Goal: Information Seeking & Learning: Learn about a topic

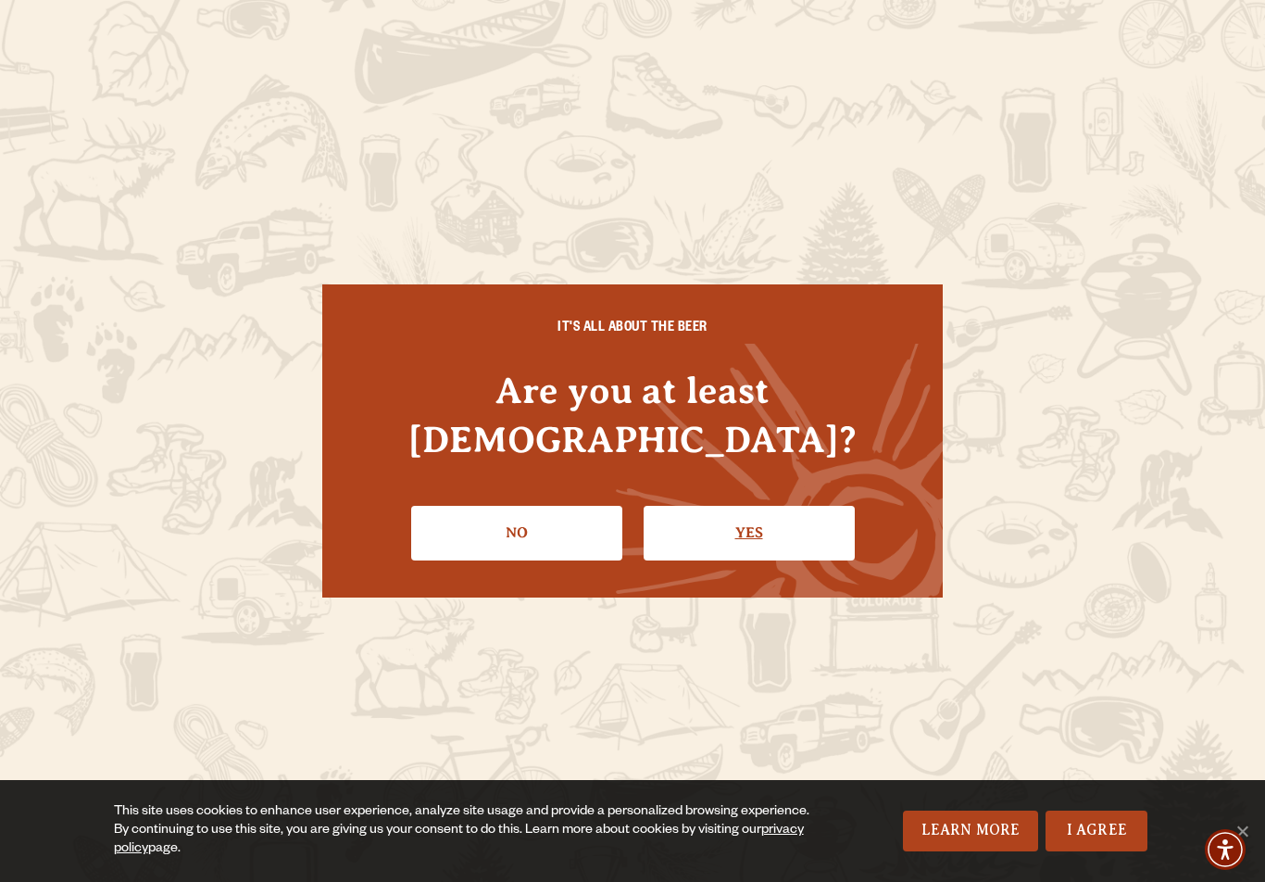
click at [807, 516] on link "Yes" at bounding box center [749, 533] width 211 height 54
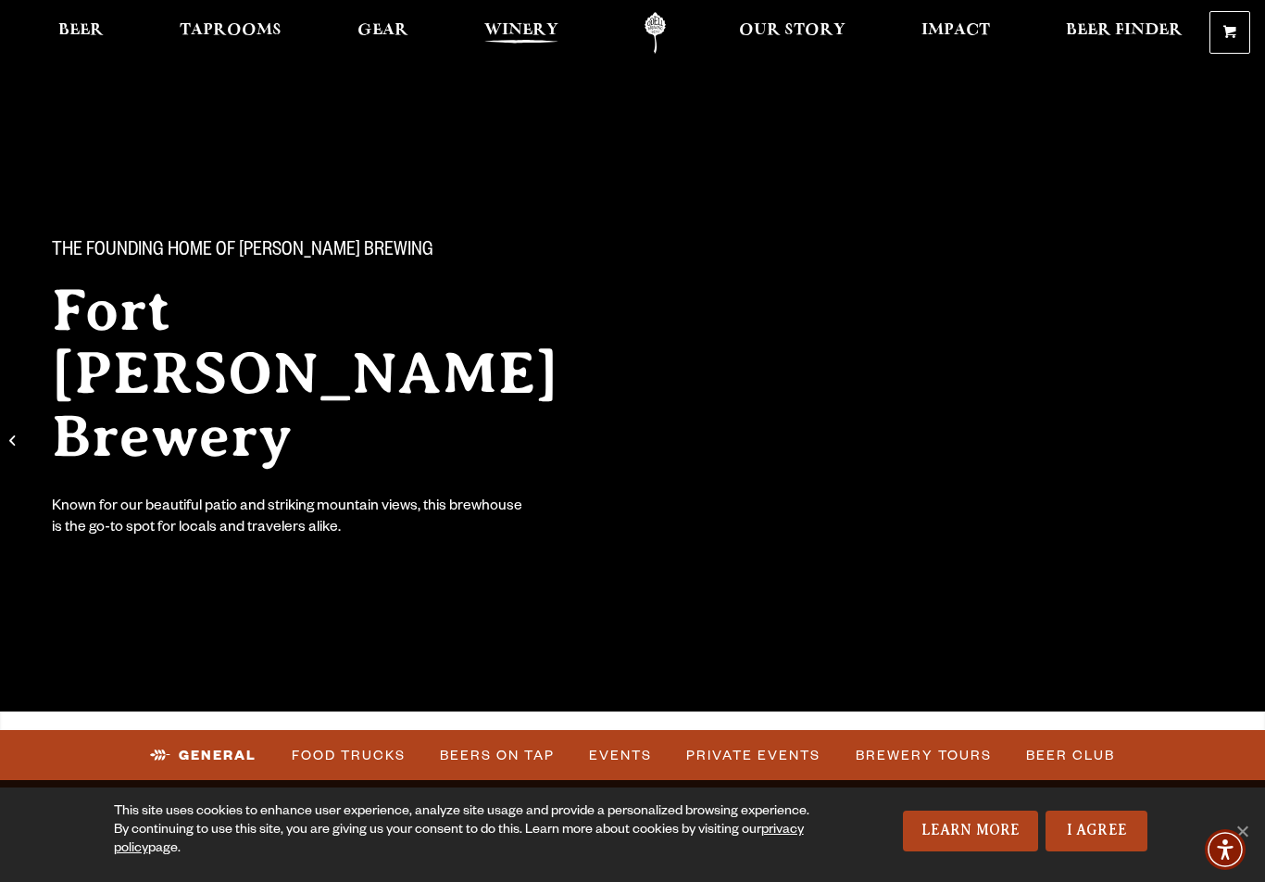
click at [519, 18] on link "Winery" at bounding box center [521, 33] width 98 height 42
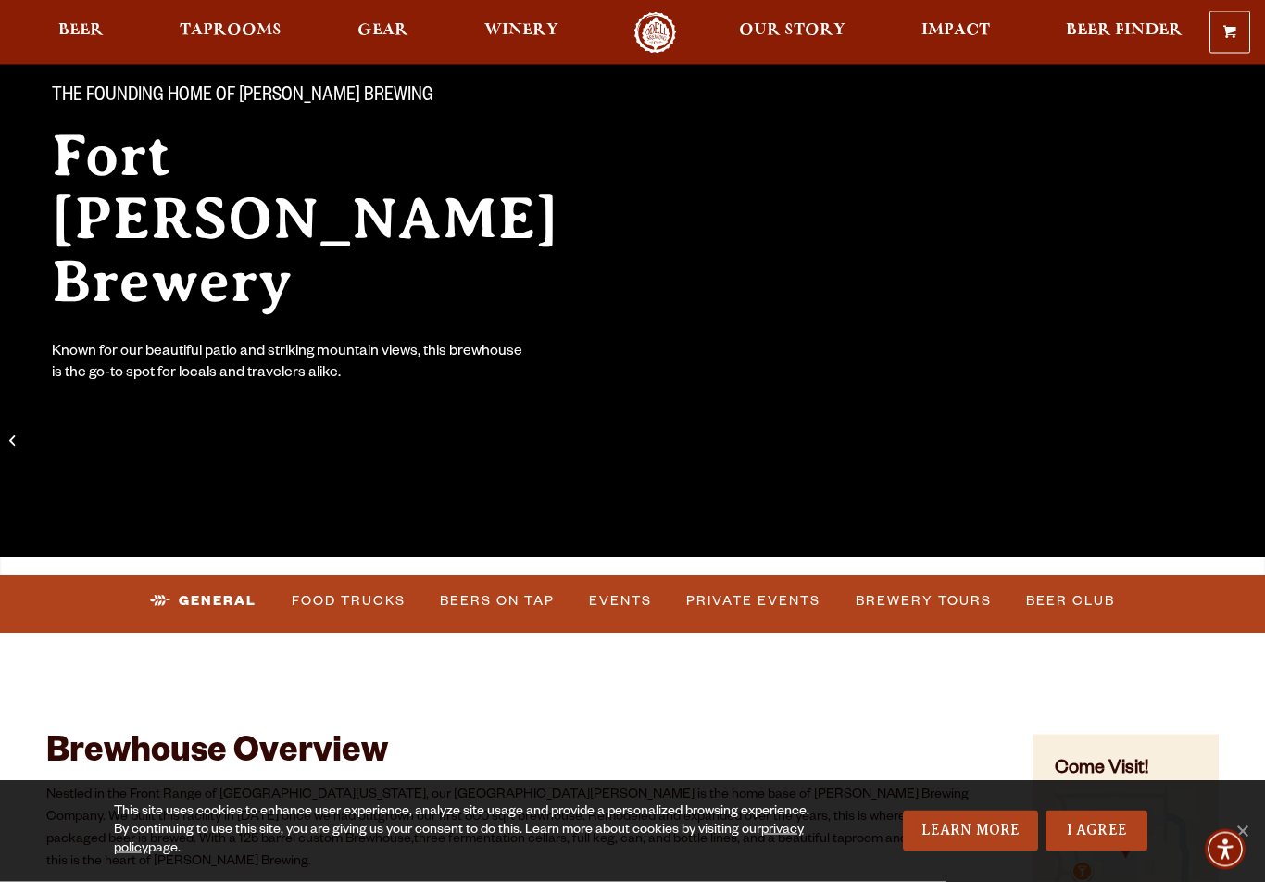
scroll to position [156, 0]
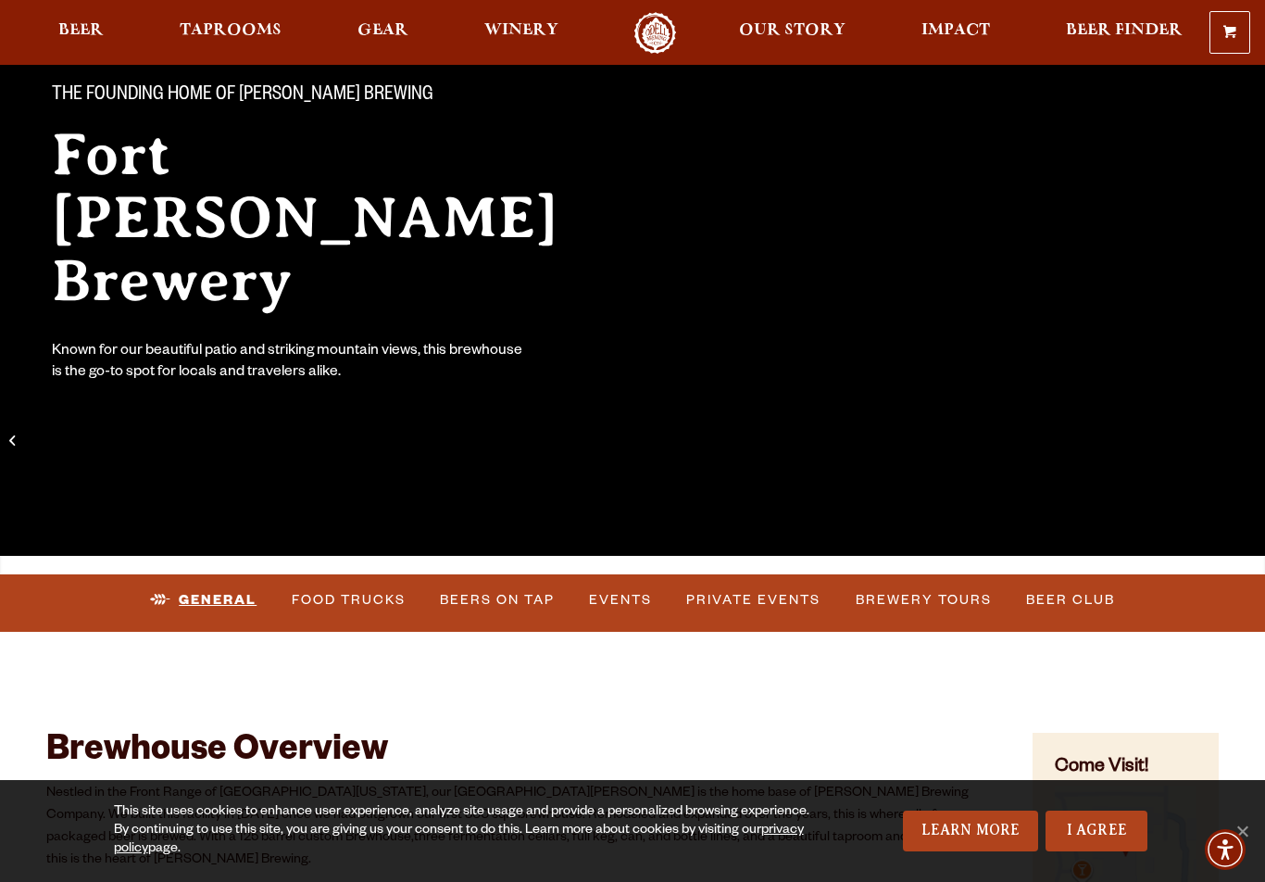
click at [199, 595] on link "General" at bounding box center [203, 600] width 121 height 43
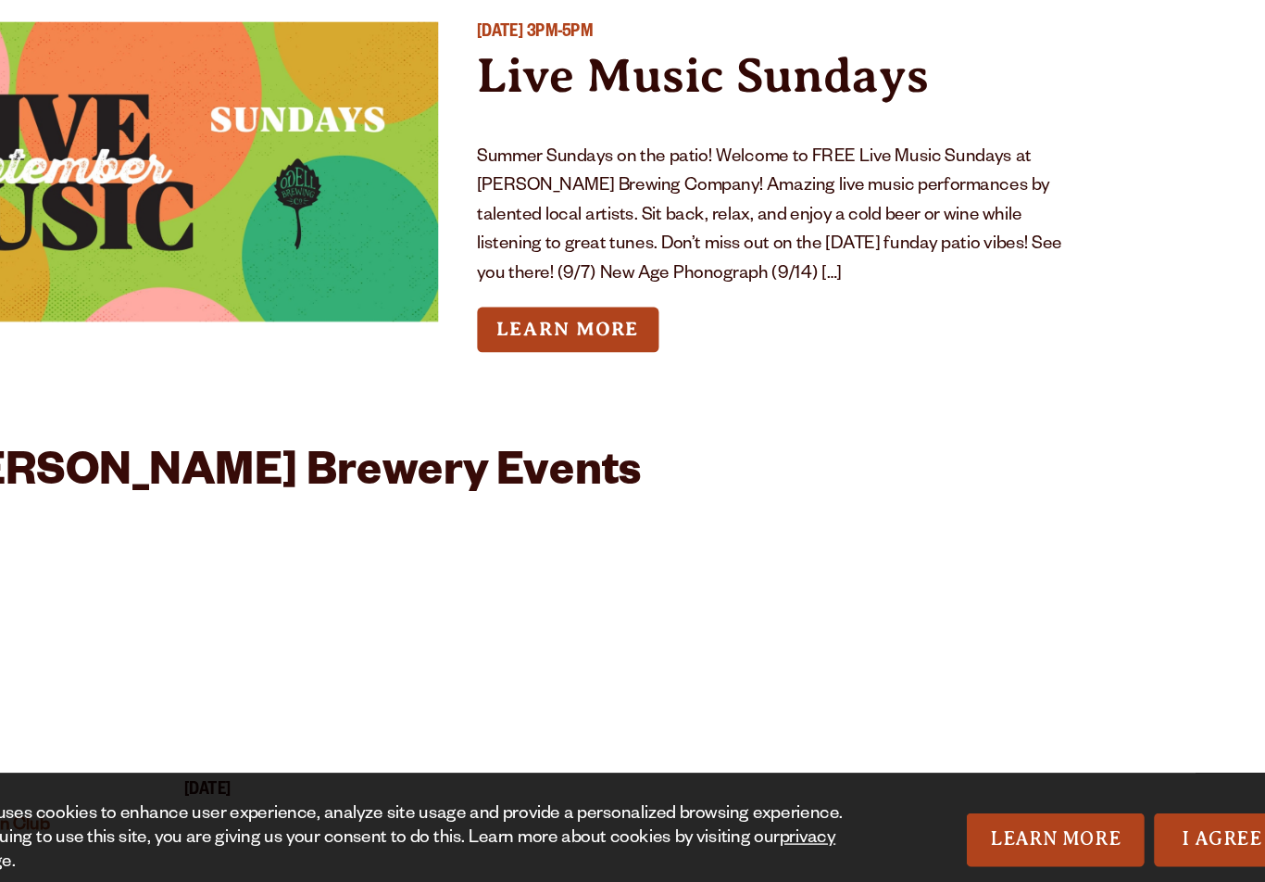
scroll to position [6750, 0]
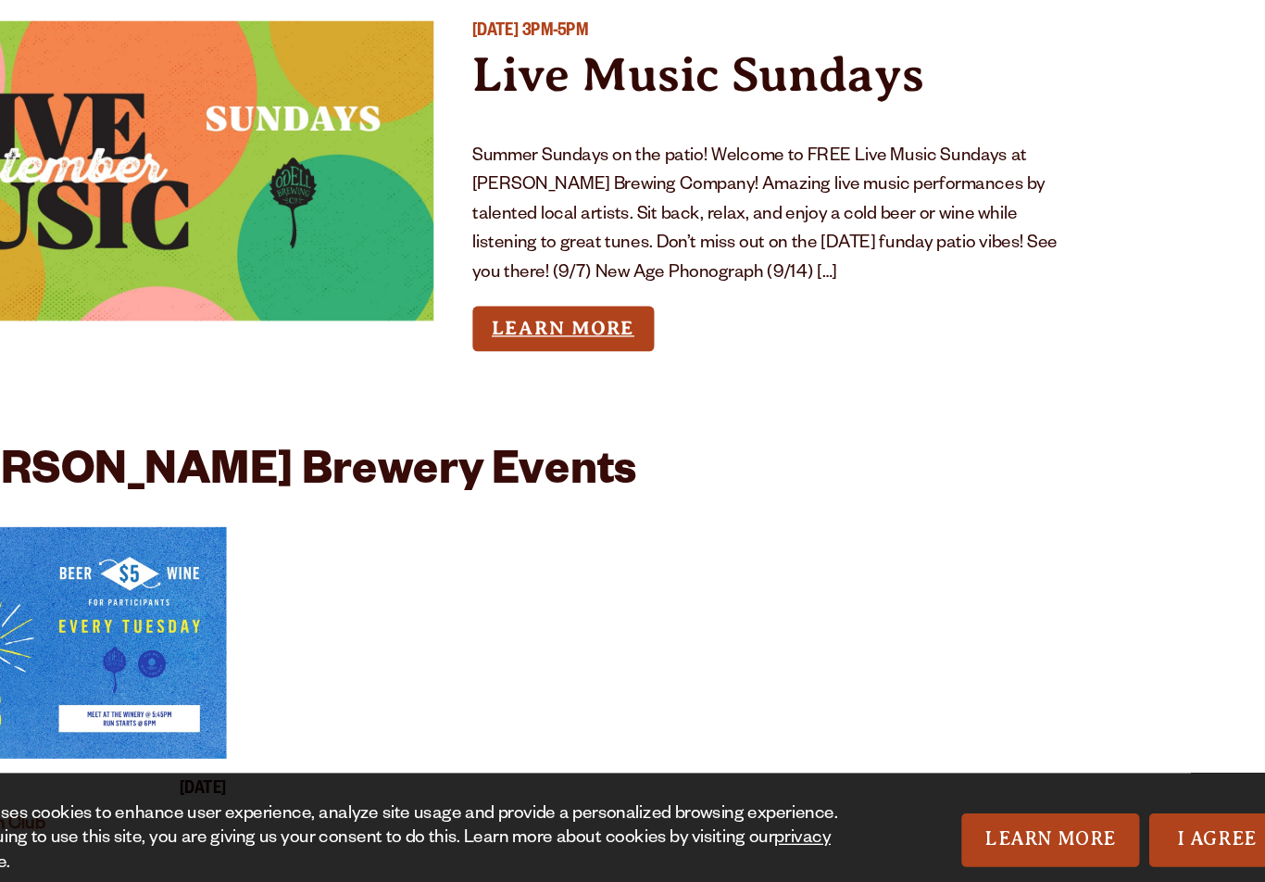
click at [532, 425] on link "Learn More" at bounding box center [601, 442] width 138 height 34
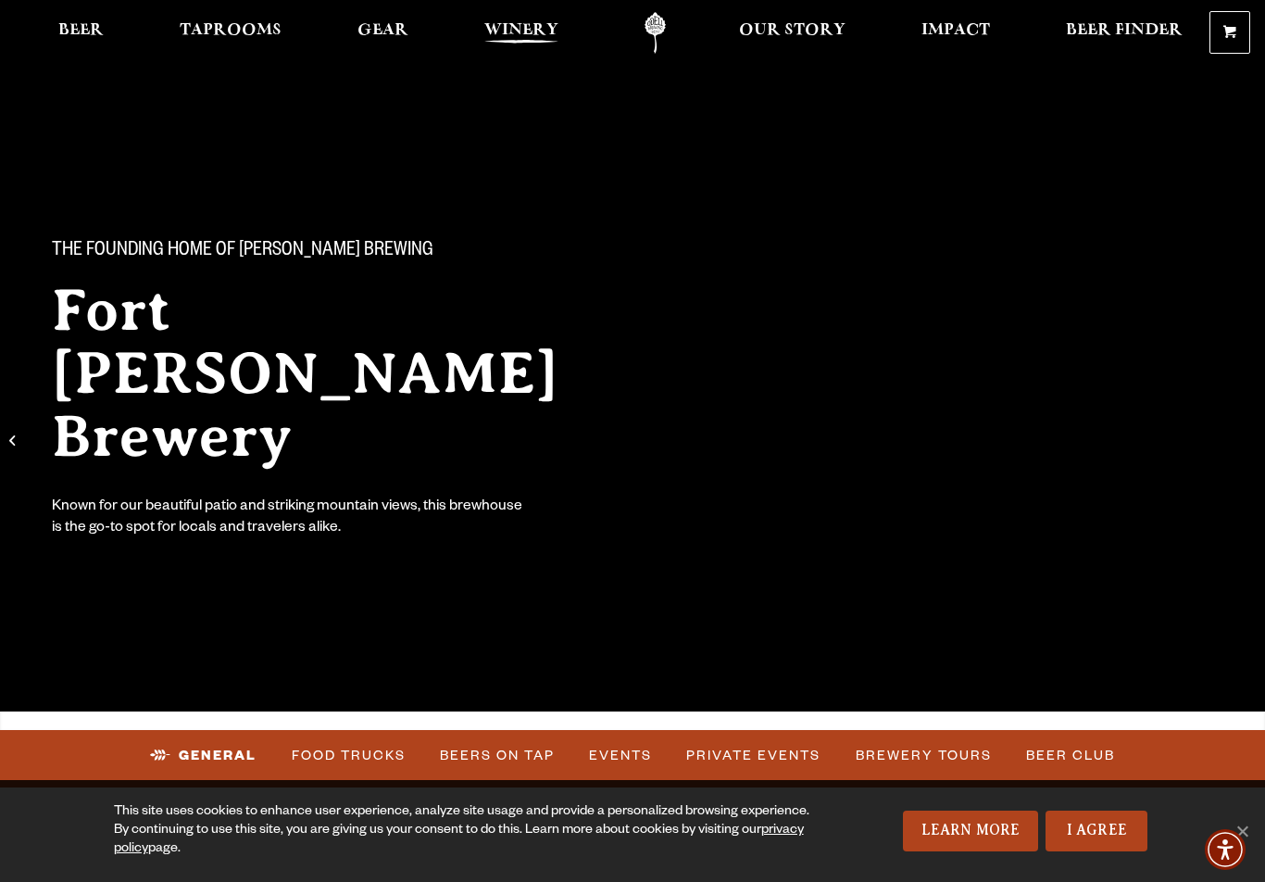
click at [506, 27] on span "Winery" at bounding box center [521, 30] width 74 height 15
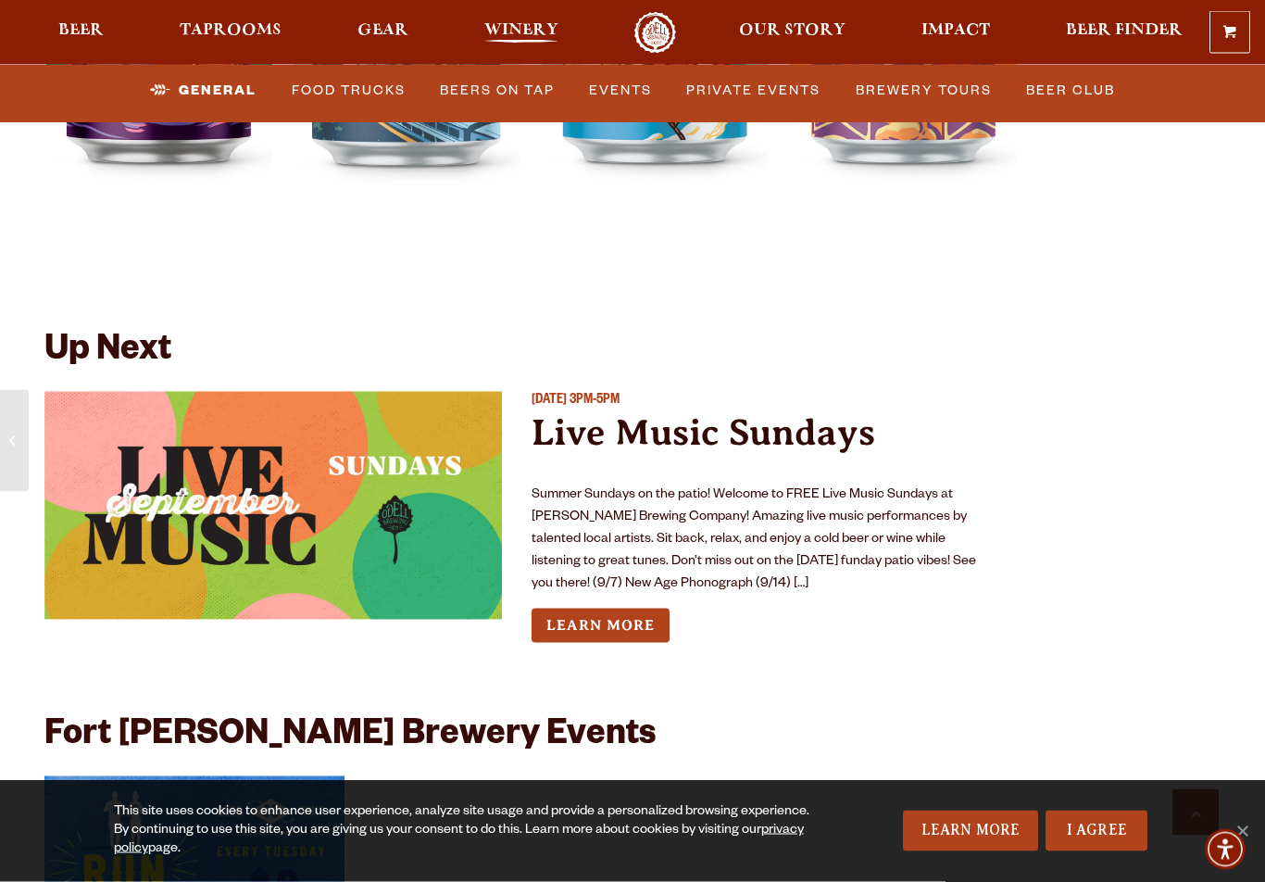
scroll to position [6568, 0]
click at [519, 20] on link "Winery" at bounding box center [521, 33] width 98 height 42
